Goal: Task Accomplishment & Management: Manage account settings

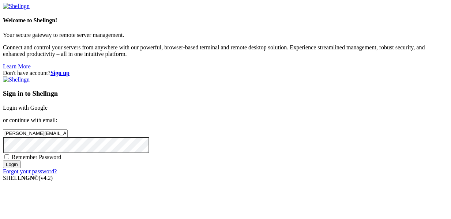
click at [255, 138] on div "Sign in to Shellngn Login with Google or continue with email: [PERSON_NAME][EMA…" at bounding box center [225, 125] width 445 height 98
click at [61, 154] on span "Remember Password" at bounding box center [37, 157] width 50 height 6
click at [9, 154] on input "Remember Password" at bounding box center [6, 156] width 5 height 5
checkbox input "true"
click at [269, 167] on div "Sign in to Shellngn Login with Google or continue with email: [PERSON_NAME][EMA…" at bounding box center [225, 125] width 445 height 98
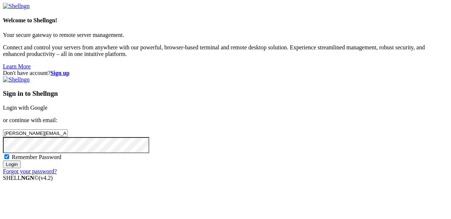
click at [21, 168] on input "Login" at bounding box center [12, 165] width 18 height 8
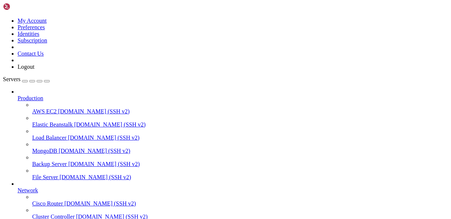
click at [80, 15] on div "My Account Preferences Identities Subscription Contact Us Logout" at bounding box center [225, 36] width 445 height 67
click at [25, 81] on div "button" at bounding box center [25, 81] width 0 height 0
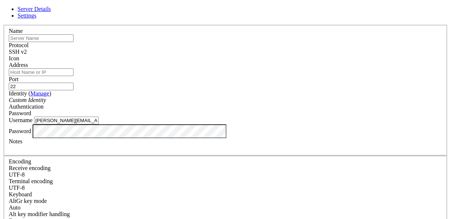
click at [99, 124] on input "[PERSON_NAME][EMAIL_ADDRESS][DOMAIN_NAME]" at bounding box center [66, 121] width 65 height 8
type input "eoboyw"
type input "eoboygaming42611"
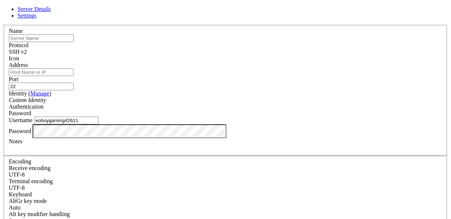
click at [270, 110] on div "Password" at bounding box center [225, 113] width 433 height 7
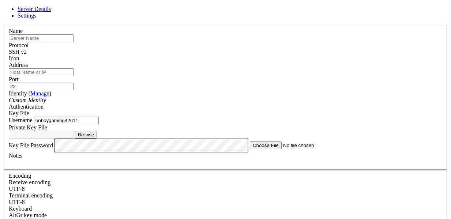
click at [97, 139] on button "Browse" at bounding box center [86, 135] width 22 height 8
